Goal: Transaction & Acquisition: Purchase product/service

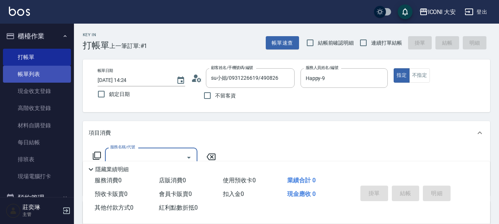
click at [24, 76] on link "帳單列表" at bounding box center [37, 74] width 68 height 17
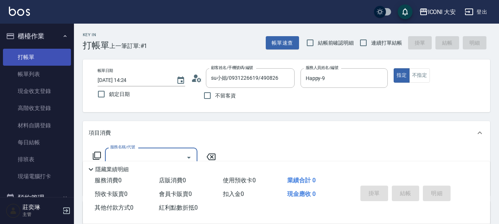
click at [33, 58] on link "打帳單" at bounding box center [37, 57] width 68 height 17
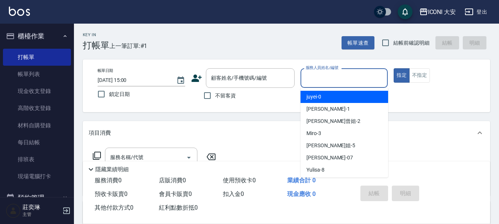
click at [326, 79] on input "服務人員姓名/編號" at bounding box center [344, 78] width 81 height 13
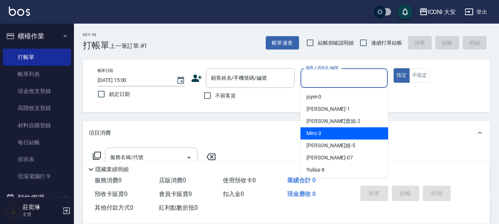
click at [327, 130] on div "Miro -3" at bounding box center [345, 134] width 88 height 12
type input "Miro-3"
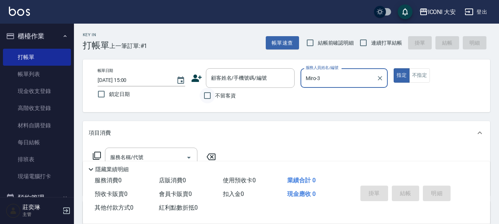
click at [206, 97] on input "不留客資" at bounding box center [208, 96] width 16 height 16
checkbox input "true"
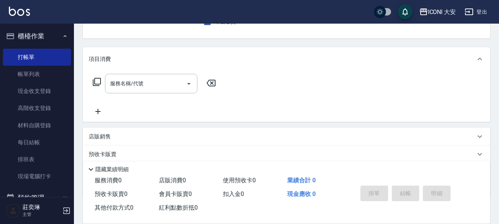
click at [95, 80] on icon at bounding box center [97, 82] width 8 height 8
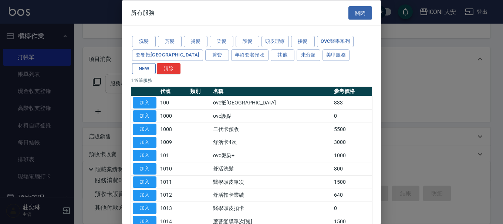
click at [156, 63] on button "NEW" at bounding box center [144, 68] width 24 height 11
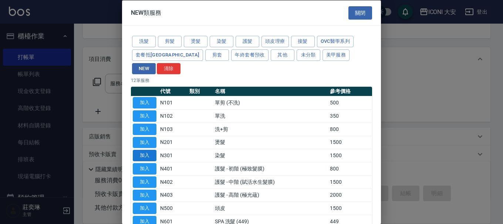
click at [145, 150] on button "加入" at bounding box center [145, 155] width 24 height 11
type input "染髮(N301)"
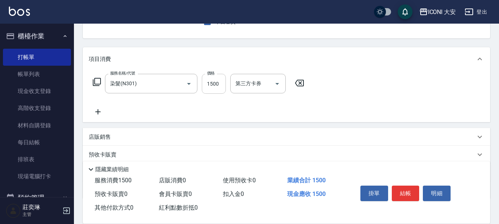
click at [215, 84] on input "1500" at bounding box center [214, 84] width 24 height 20
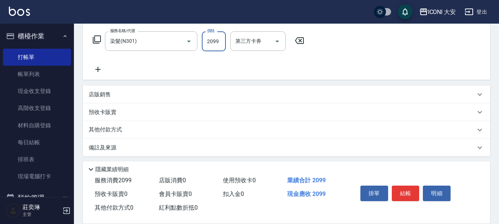
scroll to position [120, 0]
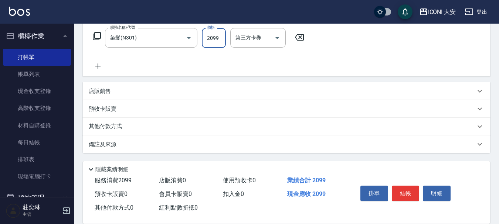
type input "2099"
click at [112, 124] on p "其他付款方式" at bounding box center [107, 127] width 37 height 8
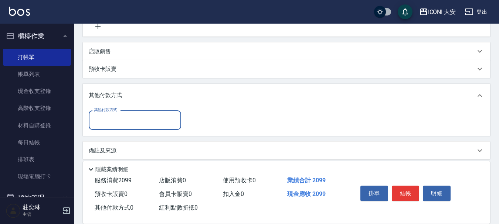
scroll to position [0, 0]
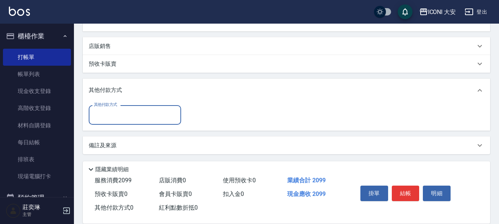
click at [131, 107] on div "其他付款方式" at bounding box center [135, 115] width 92 height 20
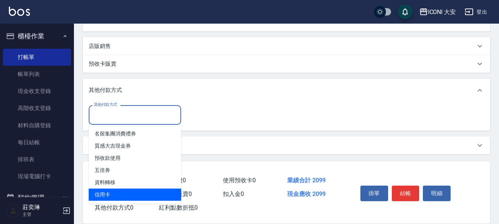
click at [131, 192] on span "信用卡" at bounding box center [135, 195] width 92 height 12
type input "信用卡"
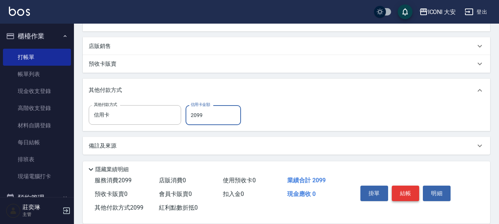
type input "2099"
click at [402, 191] on button "結帳" at bounding box center [406, 194] width 28 height 16
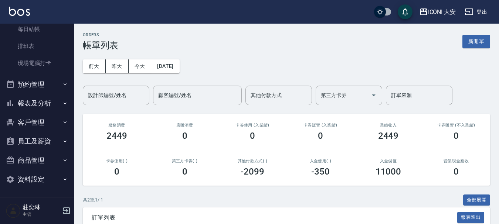
scroll to position [114, 0]
click at [43, 104] on button "報表及分析" at bounding box center [37, 102] width 68 height 19
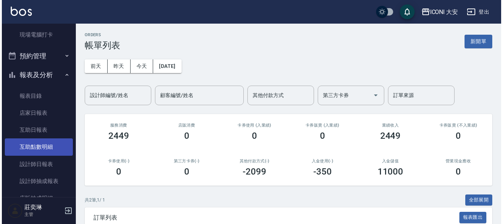
scroll to position [151, 0]
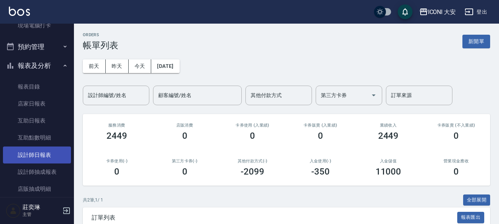
click at [49, 159] on link "設計師日報表" at bounding box center [37, 155] width 68 height 17
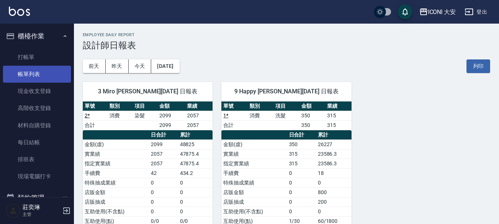
click at [52, 77] on link "帳單列表" at bounding box center [37, 74] width 68 height 17
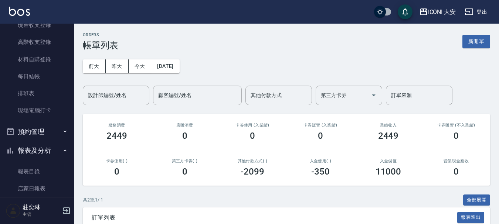
scroll to position [111, 0]
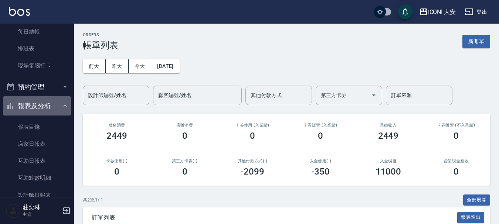
click at [43, 104] on button "報表及分析" at bounding box center [37, 106] width 68 height 19
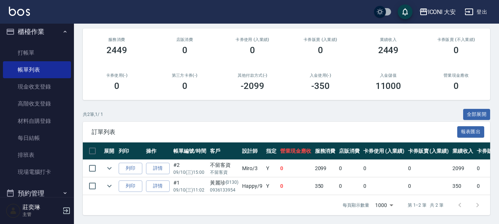
scroll to position [0, 0]
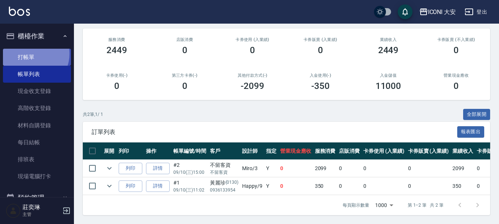
click at [31, 54] on link "打帳單" at bounding box center [37, 57] width 68 height 17
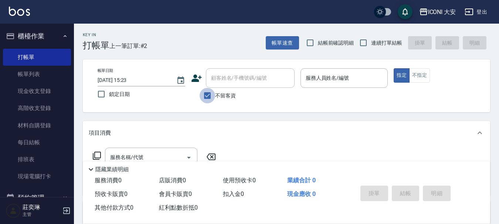
click at [210, 96] on input "不留客資" at bounding box center [208, 96] width 16 height 16
checkbox input "false"
click at [217, 80] on input "顧客姓名/手機號碼/編號" at bounding box center [244, 78] width 71 height 13
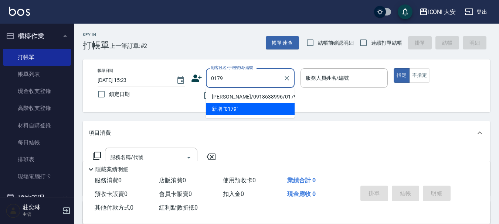
click at [234, 96] on li "[PERSON_NAME]/0918638996/0179" at bounding box center [250, 97] width 89 height 12
type input "[PERSON_NAME]/0918638996/0179"
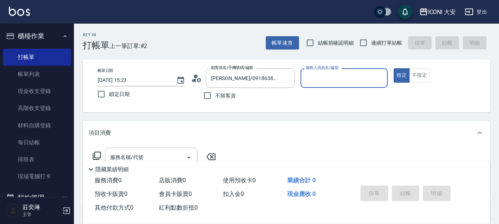
type input "Happy-9"
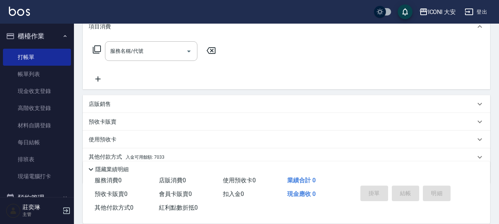
scroll to position [111, 0]
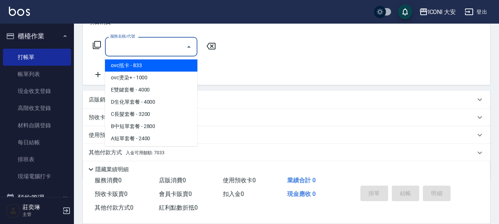
click at [146, 44] on input "服務名稱/代號" at bounding box center [145, 46] width 75 height 13
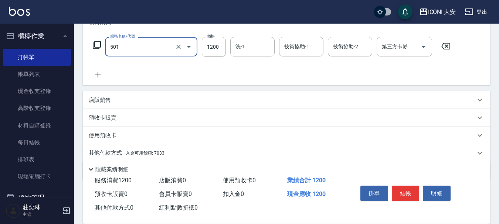
type input "染髮(501)"
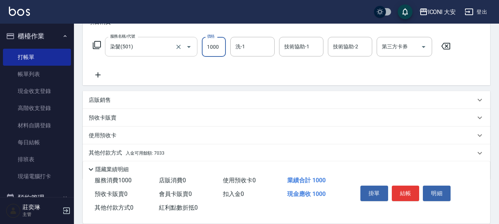
type input "1000"
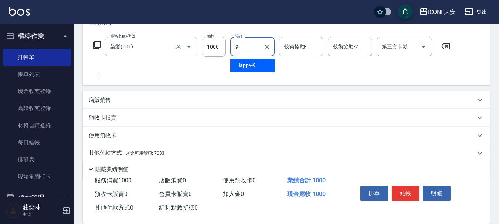
type input "Happy-9"
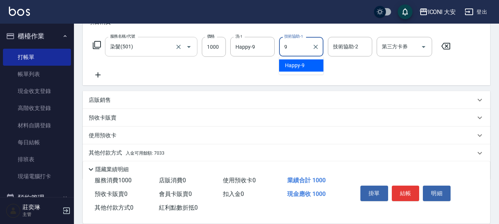
type input "Happy-9"
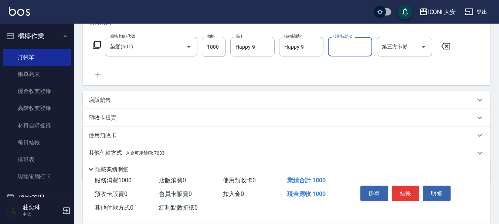
scroll to position [138, 0]
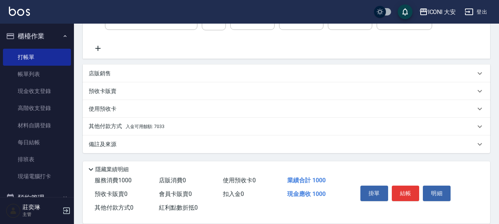
click at [151, 130] on p "其他付款方式 入金可用餘額: 7033" at bounding box center [127, 127] width 76 height 8
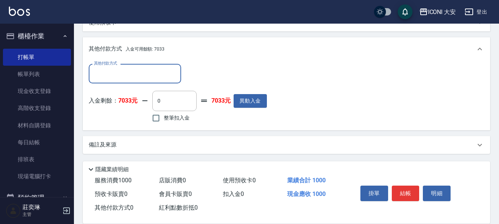
scroll to position [225, 0]
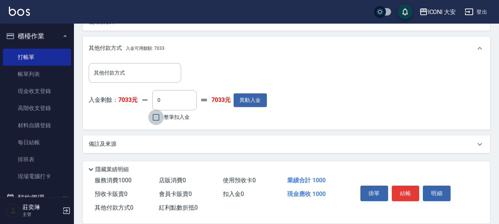
click at [154, 119] on input "整筆扣入金" at bounding box center [156, 118] width 16 height 16
checkbox input "true"
type input "1000"
click at [403, 188] on button "結帳" at bounding box center [406, 194] width 28 height 16
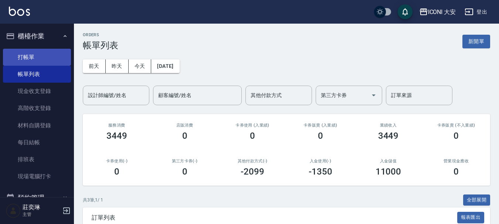
click at [39, 61] on link "打帳單" at bounding box center [37, 57] width 68 height 17
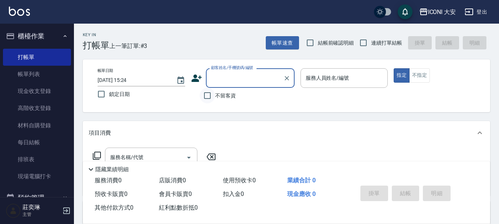
click at [212, 96] on input "不留客資" at bounding box center [208, 96] width 16 height 16
checkbox input "true"
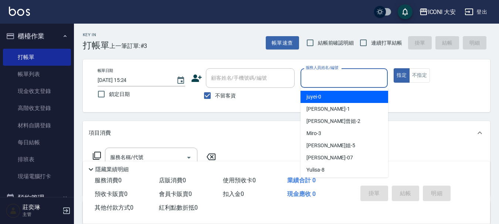
click at [337, 80] on input "服務人員姓名/編號" at bounding box center [344, 78] width 81 height 13
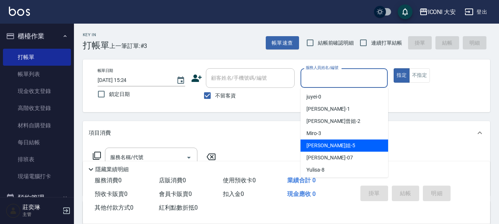
scroll to position [14, 0]
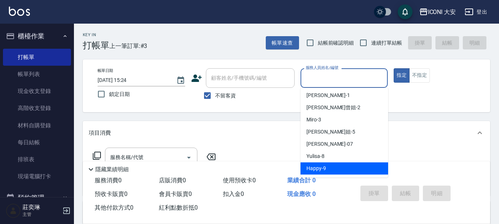
click at [321, 168] on span "Happy -9" at bounding box center [317, 169] width 20 height 8
type input "Happy-9"
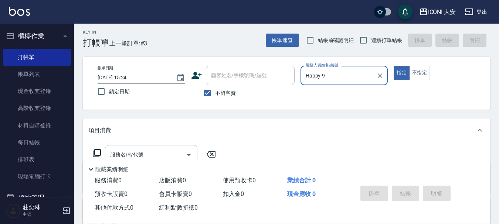
scroll to position [0, 0]
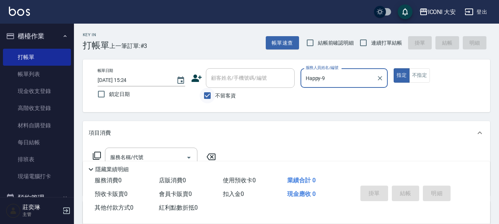
drag, startPoint x: 206, startPoint y: 95, endPoint x: 211, endPoint y: 88, distance: 8.0
click at [207, 94] on input "不留客資" at bounding box center [208, 96] width 16 height 16
checkbox input "false"
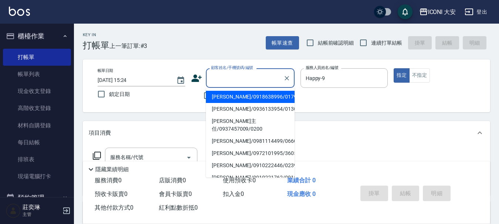
click at [220, 77] on input "顧客姓名/手機號碼/編號" at bounding box center [244, 78] width 71 height 13
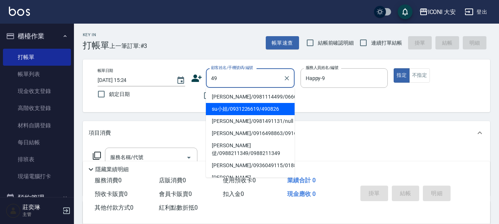
click at [240, 108] on li "su小姐/0931226619/490826" at bounding box center [250, 109] width 89 height 12
type input "su小姐/0931226619/490826"
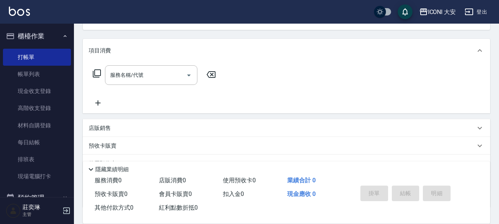
scroll to position [26, 0]
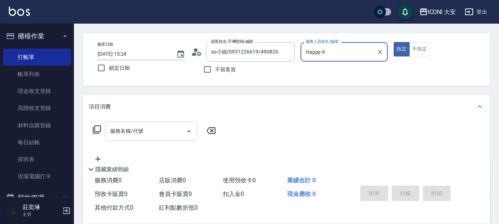
click at [158, 136] on input "服務名稱/代號" at bounding box center [145, 131] width 75 height 13
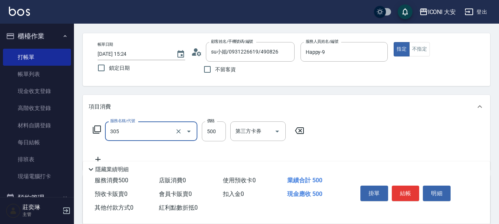
type input "剪髮(305)"
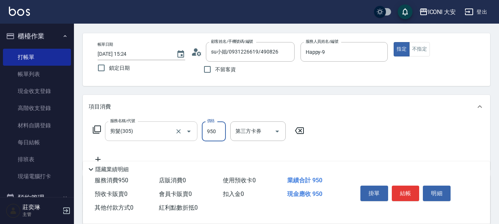
type input "950"
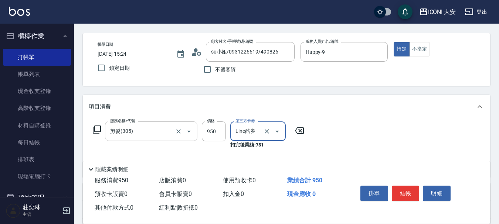
type input "Line酷券"
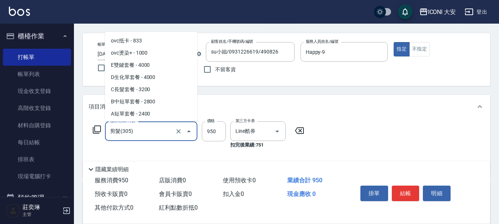
click at [161, 136] on input "剪髮(305)" at bounding box center [140, 131] width 65 height 13
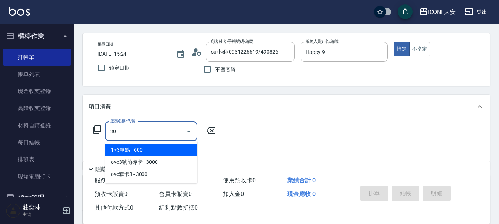
scroll to position [0, 0]
click at [161, 136] on input "303" at bounding box center [145, 131] width 75 height 13
click at [157, 148] on span "洗+剪優惠 - 500" at bounding box center [151, 150] width 92 height 12
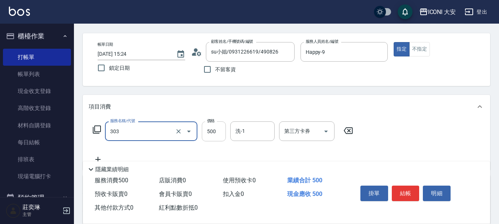
type input "洗+剪優惠(303)"
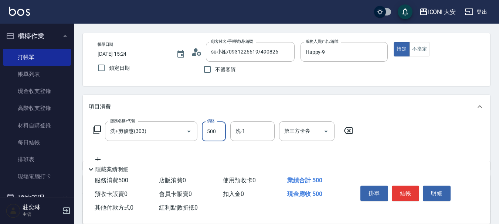
click at [216, 134] on input "500" at bounding box center [214, 132] width 24 height 20
type input "950"
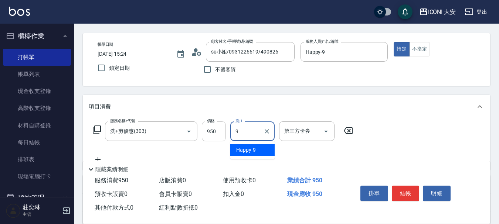
type input "Happy-9"
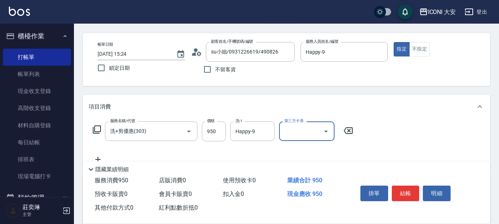
scroll to position [138, 0]
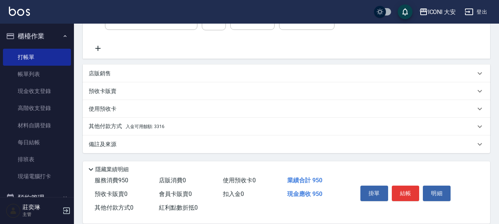
click at [160, 126] on span "入金可用餘額: 3316" at bounding box center [145, 126] width 39 height 5
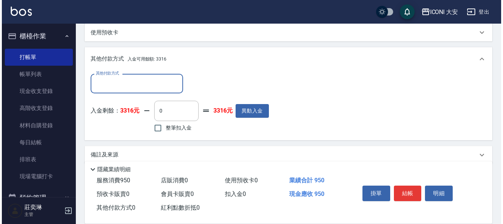
scroll to position [225, 0]
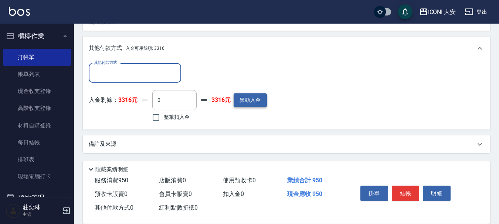
click at [253, 102] on button "異動入金" at bounding box center [250, 101] width 33 height 14
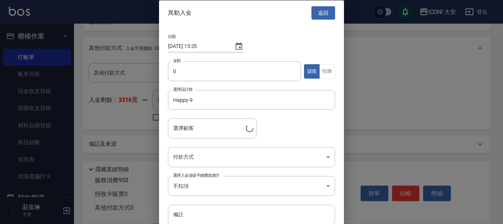
type input "su小姐/0931226619/490826"
click at [229, 71] on input "0" at bounding box center [234, 71] width 133 height 20
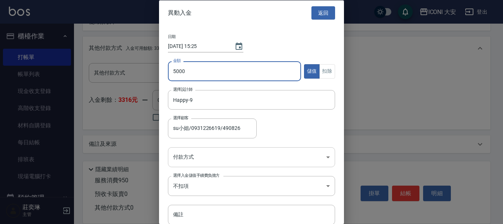
type input "5000"
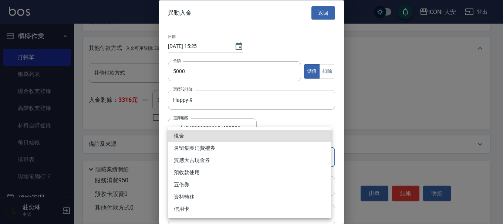
click at [217, 152] on body "ICONI 大安 登出 櫃檯作業 打帳單 帳單列表 現金收支登錄 高階收支登錄 材料自購登錄 每日結帳 排班表 現場電腦打卡 預約管理 預約管理 單日預約紀錄…" at bounding box center [251, -1] width 503 height 449
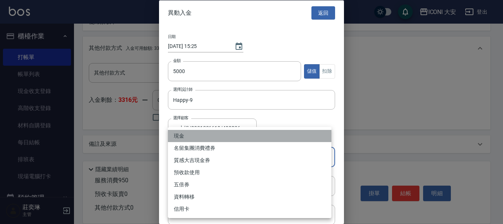
click at [211, 138] on li "現金" at bounding box center [249, 136] width 163 height 12
type input "現金"
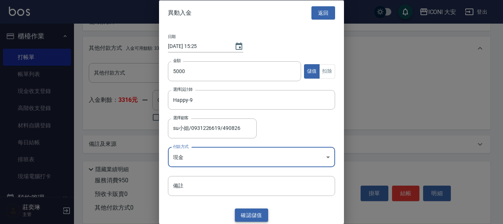
click at [249, 216] on button "確認 儲值" at bounding box center [251, 216] width 33 height 14
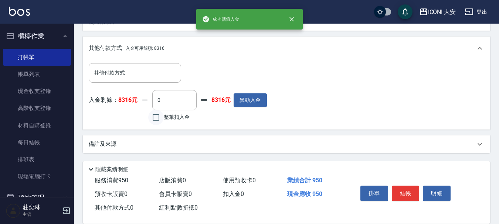
click at [155, 121] on input "整筆扣入金" at bounding box center [156, 118] width 16 height 16
checkbox input "true"
type input "950"
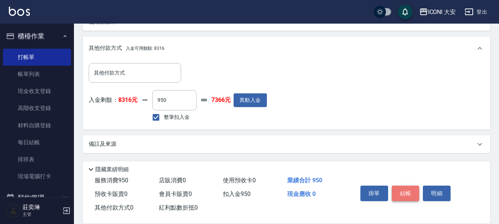
click at [407, 190] on button "結帳" at bounding box center [406, 194] width 28 height 16
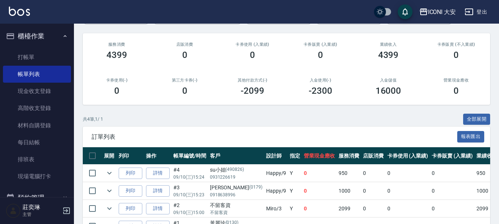
scroll to position [127, 0]
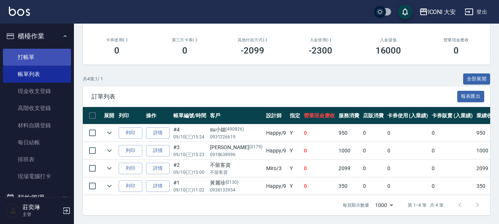
click at [31, 52] on link "打帳單" at bounding box center [37, 57] width 68 height 17
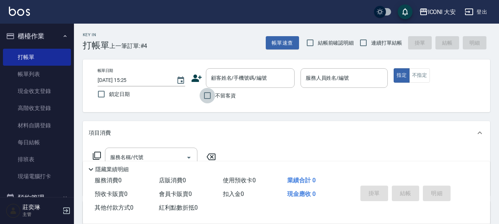
drag, startPoint x: 205, startPoint y: 94, endPoint x: 228, endPoint y: 90, distance: 23.6
click at [209, 94] on input "不留客資" at bounding box center [208, 96] width 16 height 16
checkbox input "true"
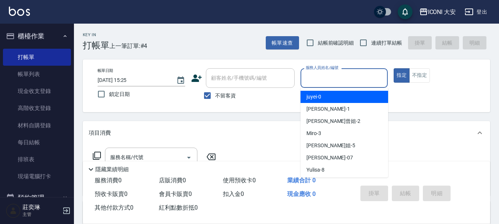
click at [337, 75] on input "服務人員姓名/編號" at bounding box center [344, 78] width 81 height 13
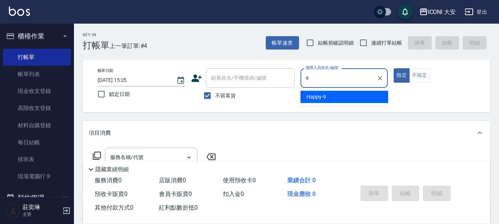
type input "Happy-9"
type button "true"
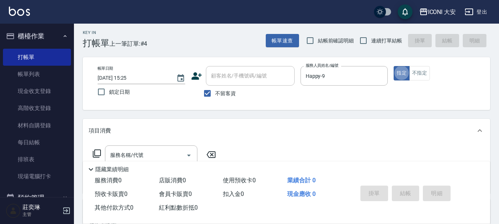
scroll to position [74, 0]
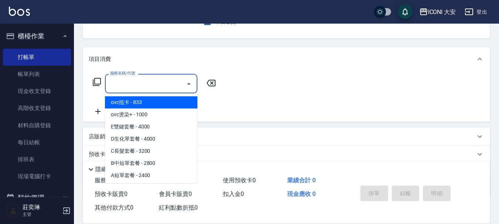
click at [154, 87] on input "服務名稱/代號" at bounding box center [145, 83] width 75 height 13
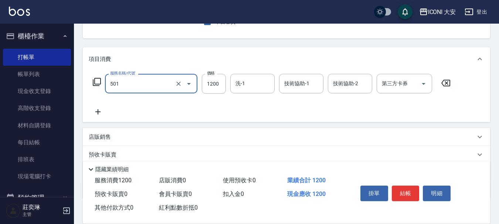
type input "染髮(501)"
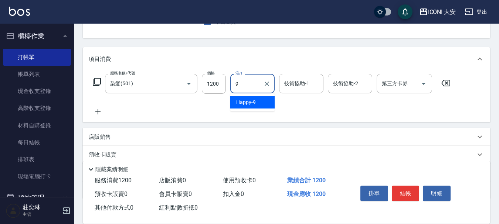
type input "Happy-9"
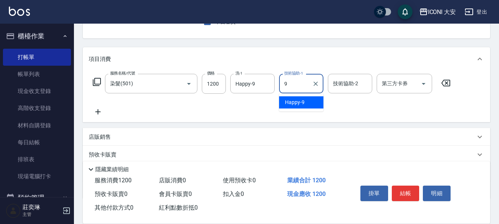
type input "Happy-9"
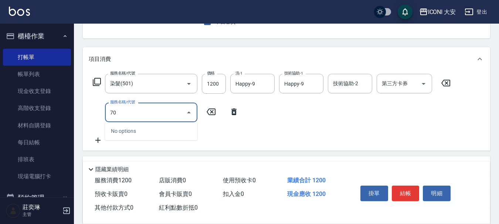
type input "707"
type input "0"
type input "瞬間護髮(707)"
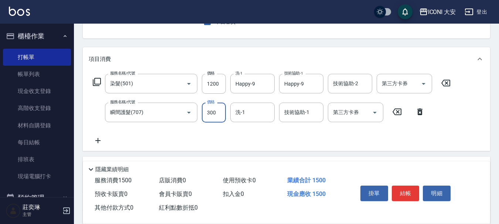
type input "300"
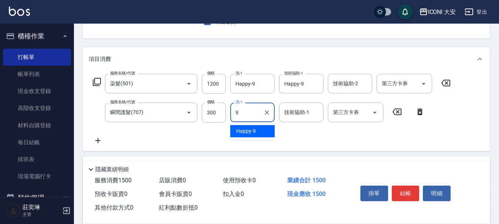
type input "Happy-9"
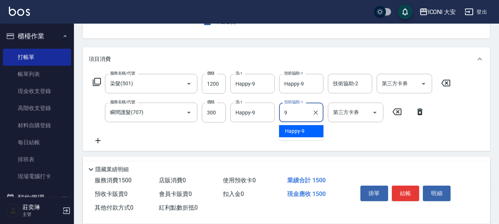
type input "Happy-9"
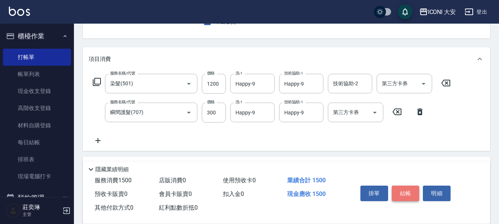
click at [398, 187] on button "結帳" at bounding box center [406, 194] width 28 height 16
